Goal: Information Seeking & Learning: Check status

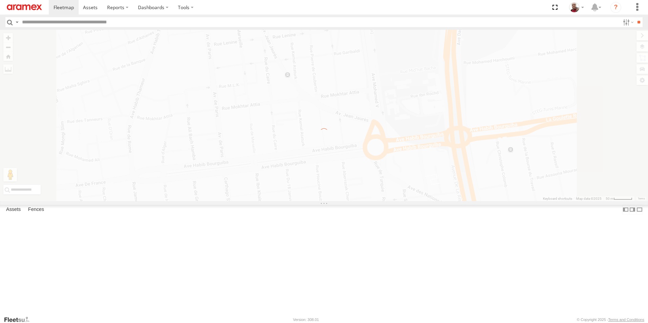
select select "**********"
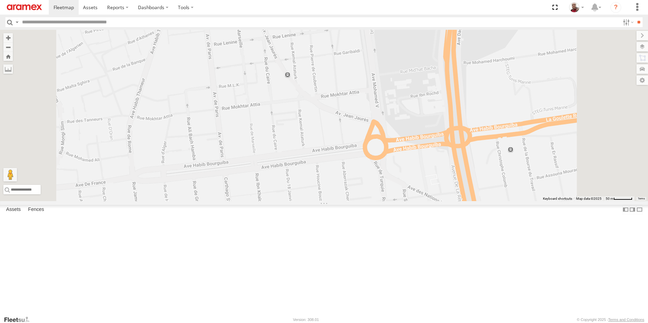
click at [24, 6] on img at bounding box center [24, 7] width 35 height 6
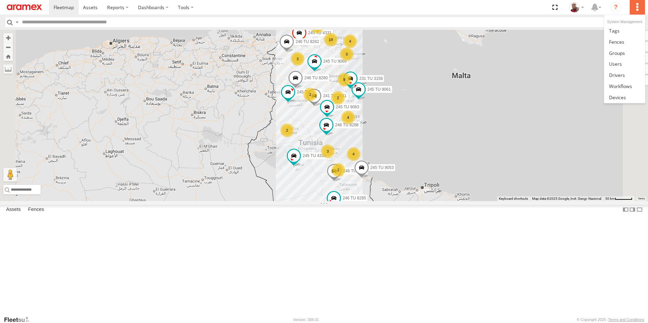
click at [635, 4] on label at bounding box center [636, 7] width 15 height 15
click at [624, 83] on span at bounding box center [620, 86] width 23 height 6
click at [637, 4] on label at bounding box center [636, 7] width 15 height 15
click at [622, 84] on span at bounding box center [620, 86] width 23 height 6
click at [638, 9] on label at bounding box center [636, 7] width 15 height 15
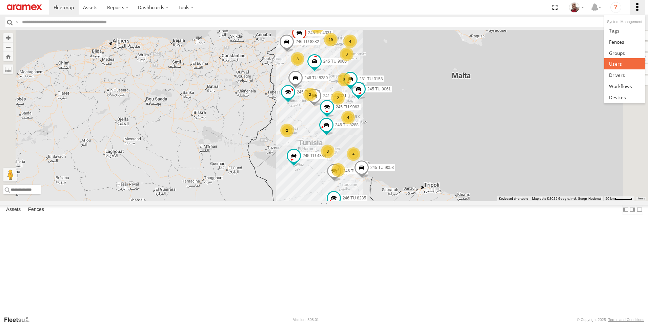
click at [621, 63] on span at bounding box center [615, 64] width 13 height 6
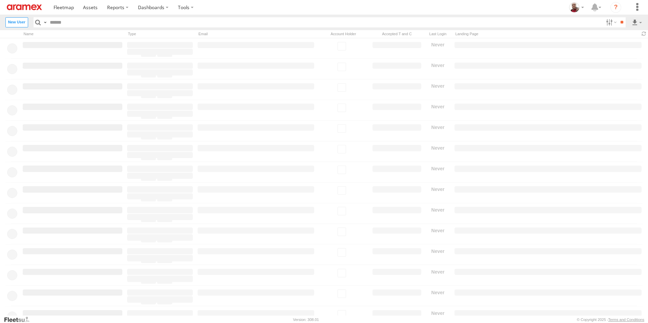
click at [89, 20] on input "text" at bounding box center [324, 22] width 555 height 10
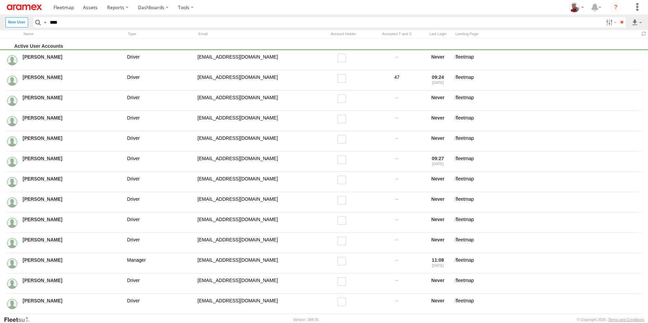
type input "****"
click at [617, 17] on input "**" at bounding box center [621, 22] width 8 height 10
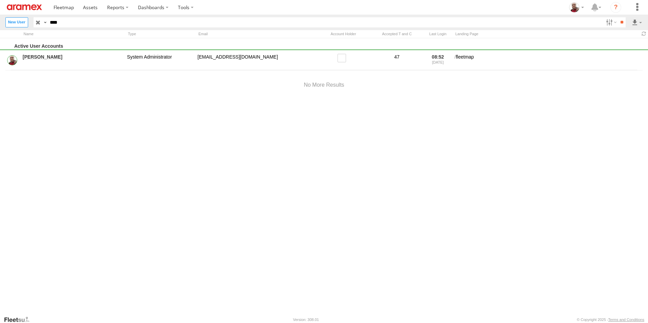
click at [27, 6] on img at bounding box center [24, 7] width 35 height 6
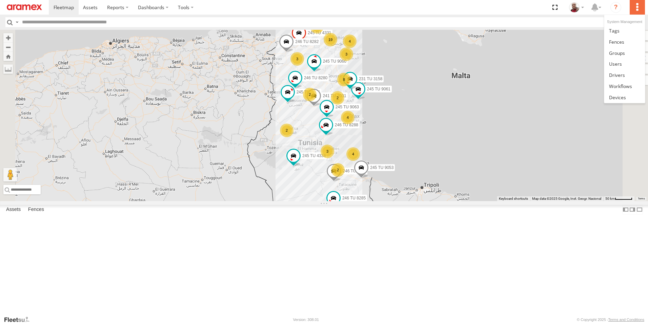
click at [638, 7] on label at bounding box center [636, 7] width 15 height 15
click at [622, 84] on span at bounding box center [620, 86] width 23 height 6
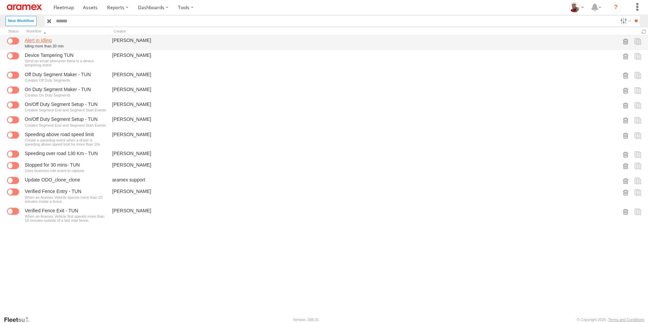
click at [51, 41] on link "Alert in idling" at bounding box center [66, 40] width 82 height 6
click at [49, 42] on link "Alert in idling" at bounding box center [66, 40] width 82 height 6
click at [52, 41] on link "Alert in idling" at bounding box center [66, 40] width 82 height 6
click at [44, 40] on link "Alert in idling" at bounding box center [66, 40] width 82 height 6
click at [67, 41] on link "Alert in idling" at bounding box center [66, 40] width 82 height 6
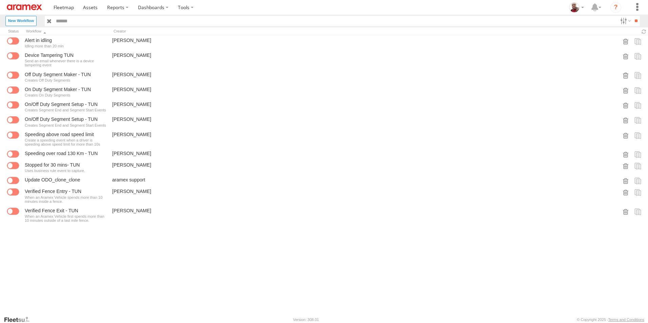
click at [33, 6] on img at bounding box center [24, 7] width 35 height 6
